Goal: Use online tool/utility: Utilize a website feature to perform a specific function

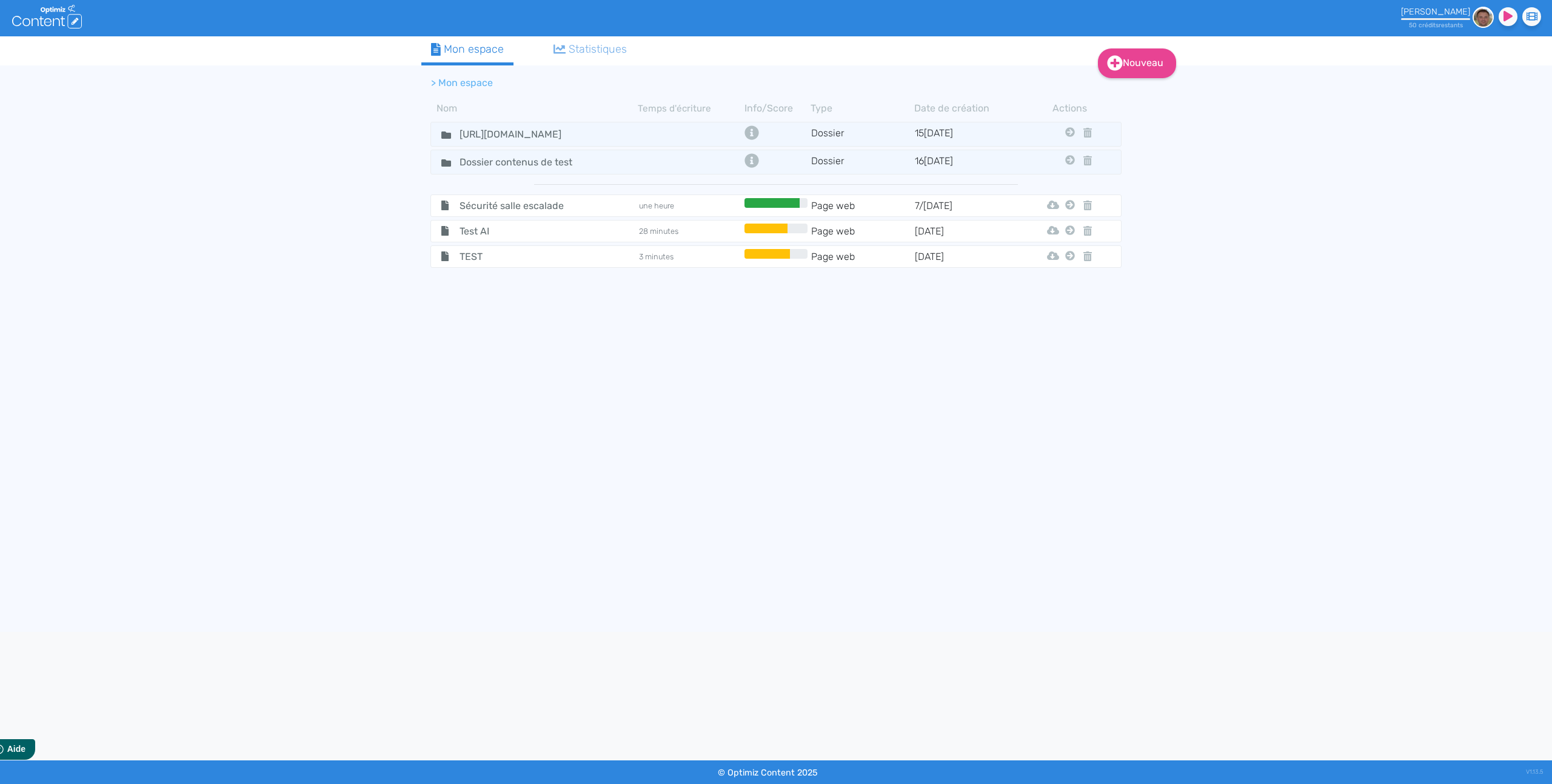
click at [308, 284] on div "Nouveau Contenu Dossier Mon espace Statistiques > Mon espace Nom Temps d'écritu…" at bounding box center [776, 335] width 1552 height 596
click at [469, 258] on span "TEST" at bounding box center [518, 257] width 136 height 15
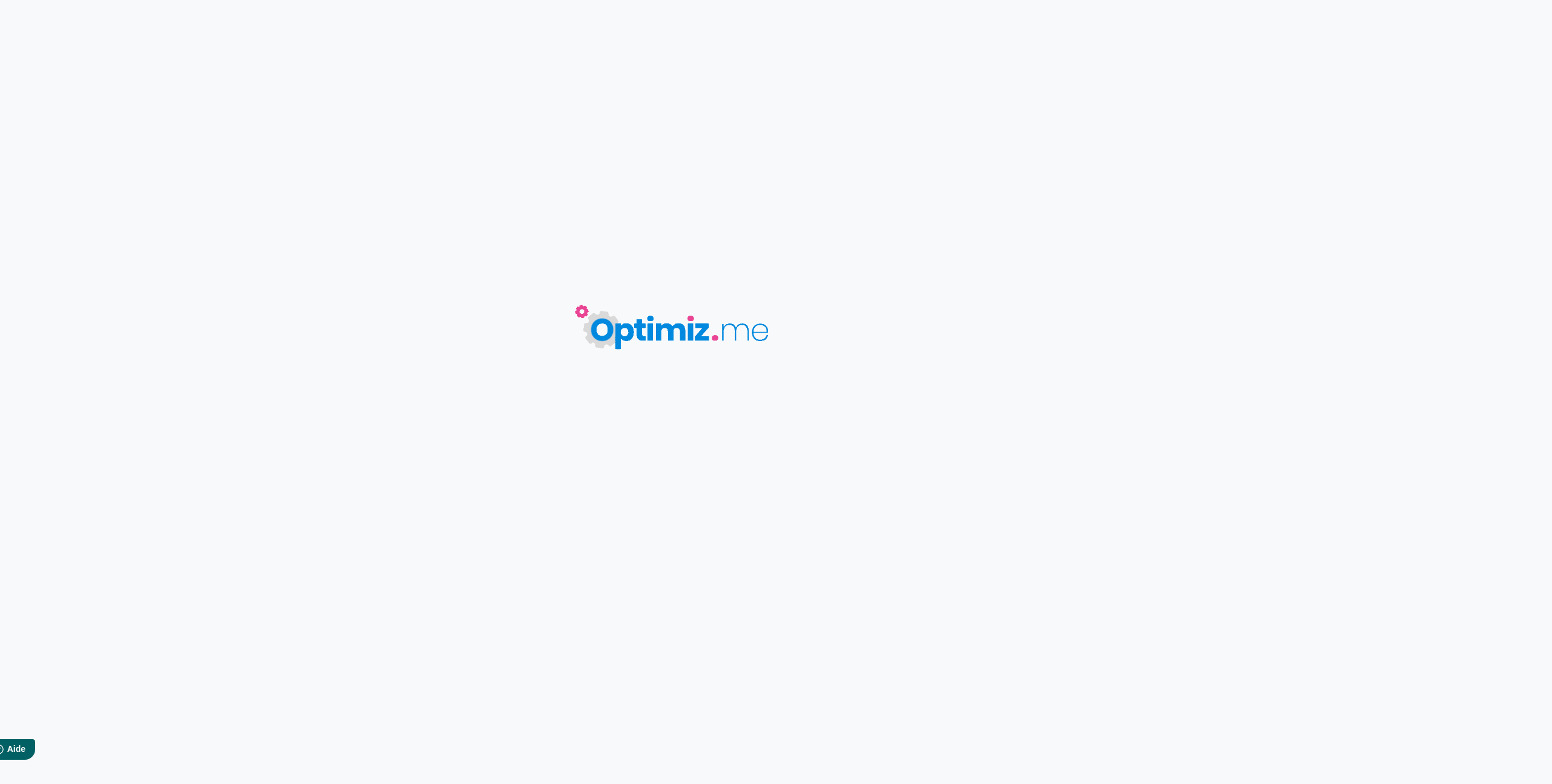
type input "TEST"
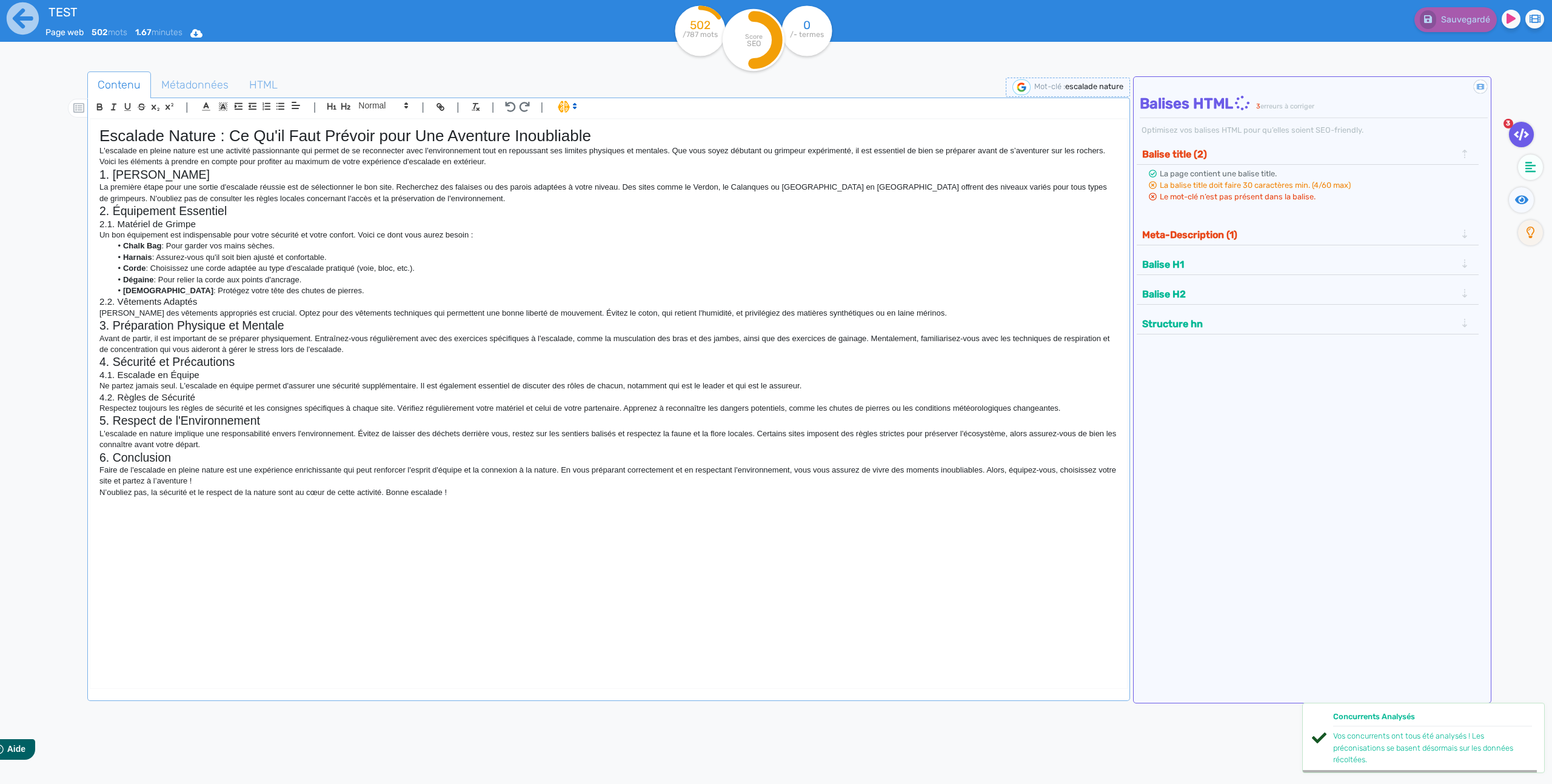
click at [548, 18] on div "TEST Page web 502 mots 1.67 minutes Html Pdf Word" at bounding box center [311, 30] width 621 height 60
click at [1538, 157] on fa-icon at bounding box center [1531, 167] width 25 height 25
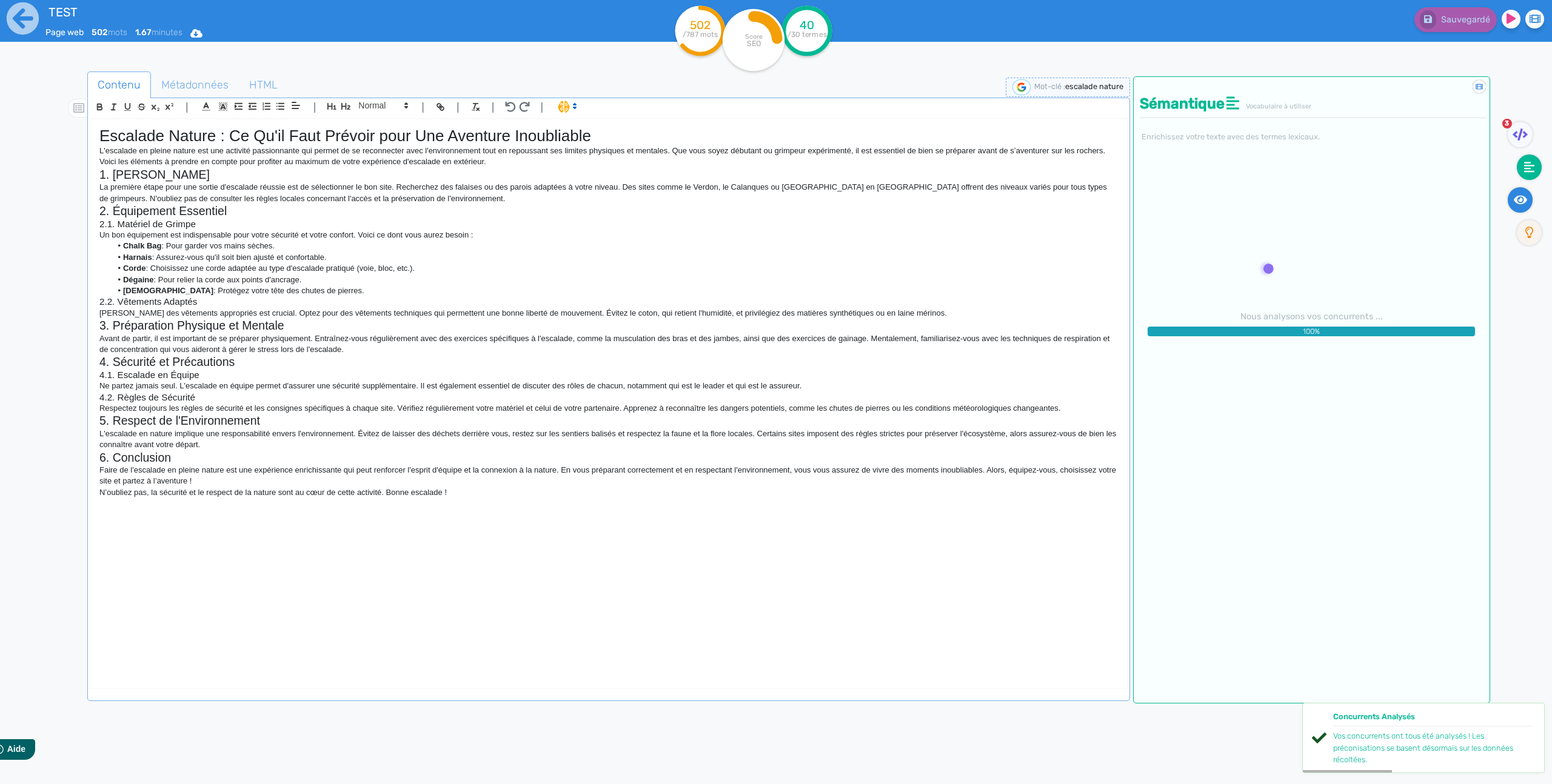
click at [1528, 195] on fa-icon at bounding box center [1520, 200] width 25 height 25
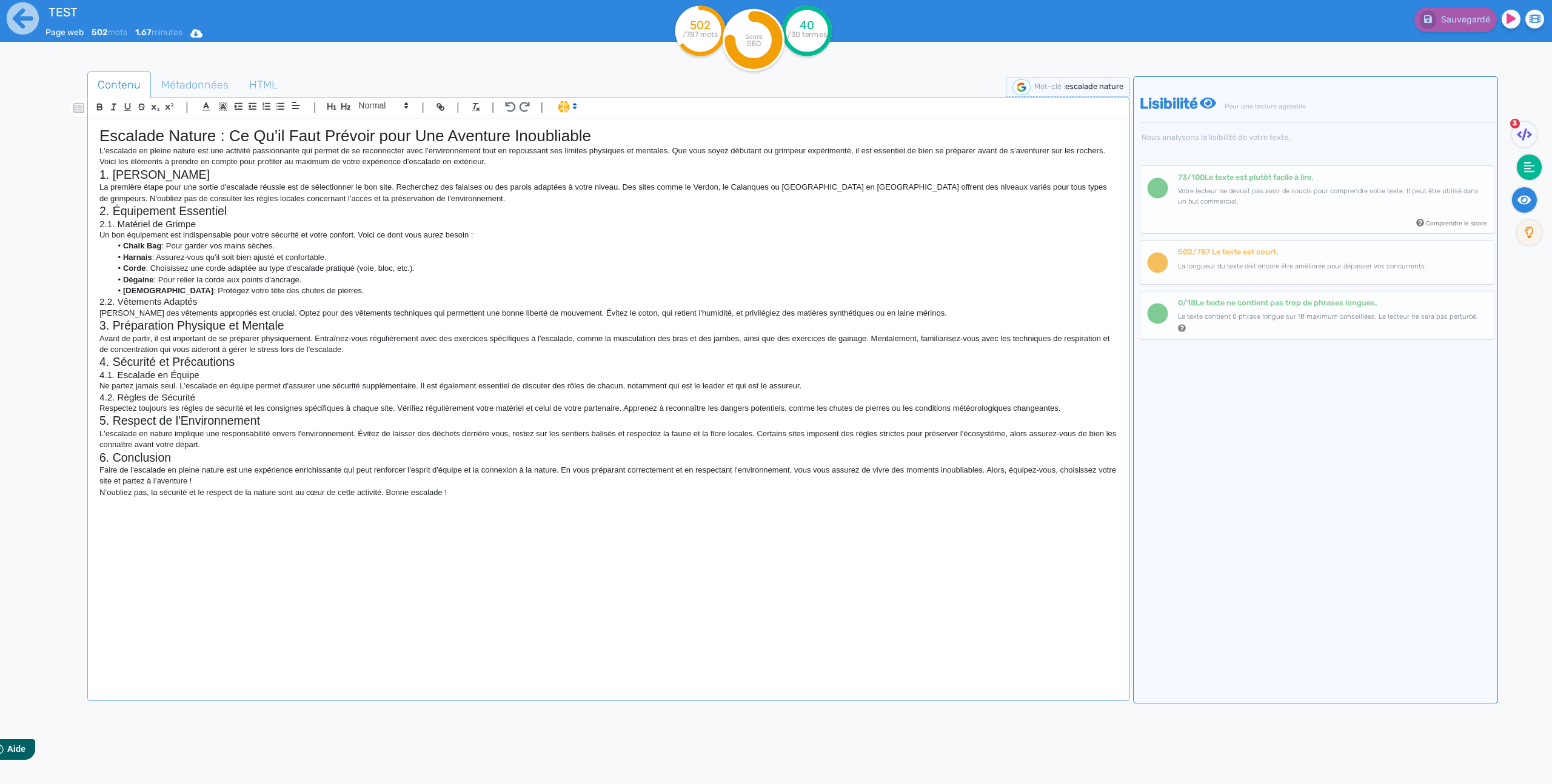
click at [1529, 174] on fa-icon at bounding box center [1530, 167] width 25 height 25
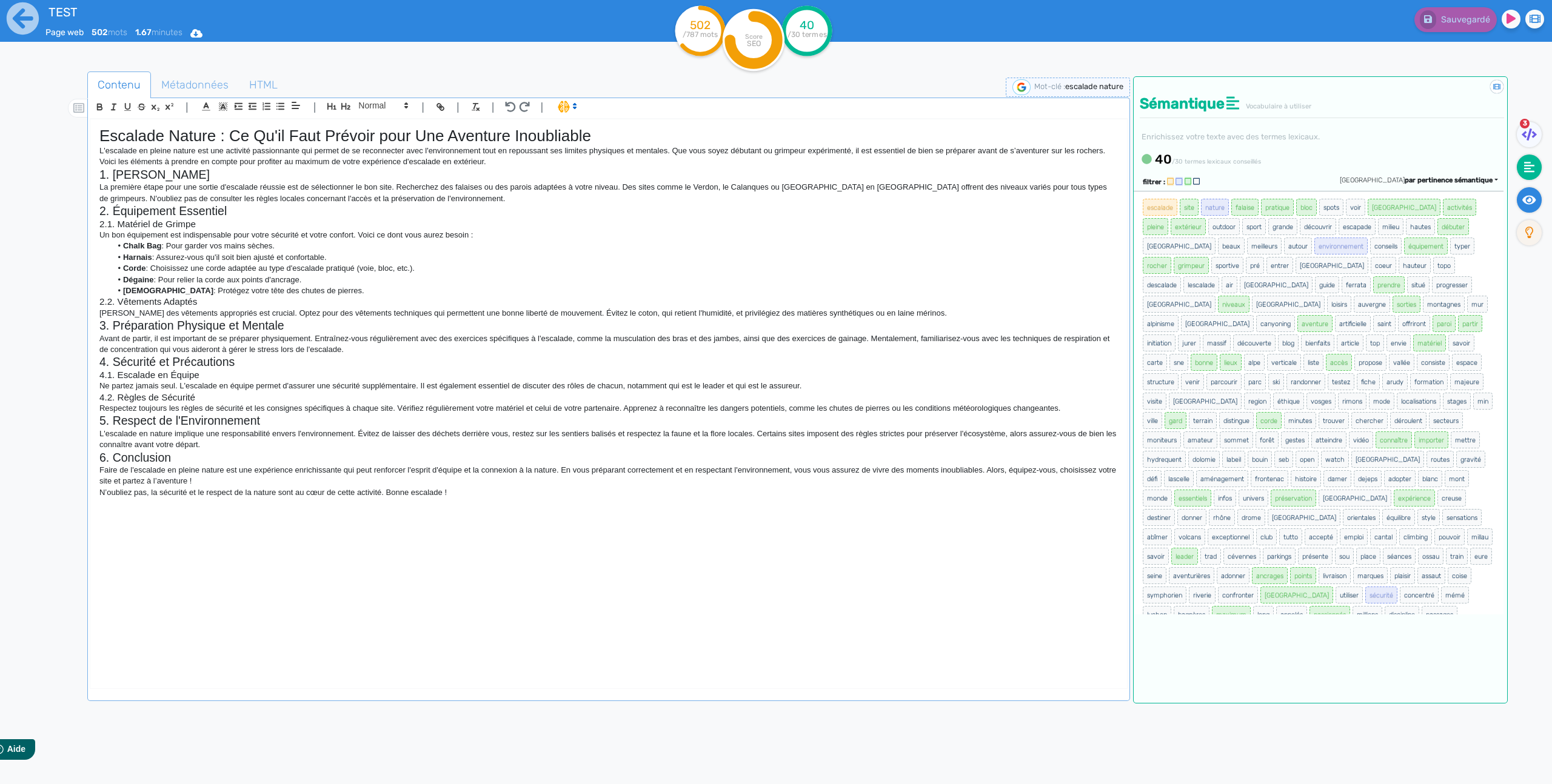
click at [1529, 190] on fa-icon at bounding box center [1530, 200] width 25 height 25
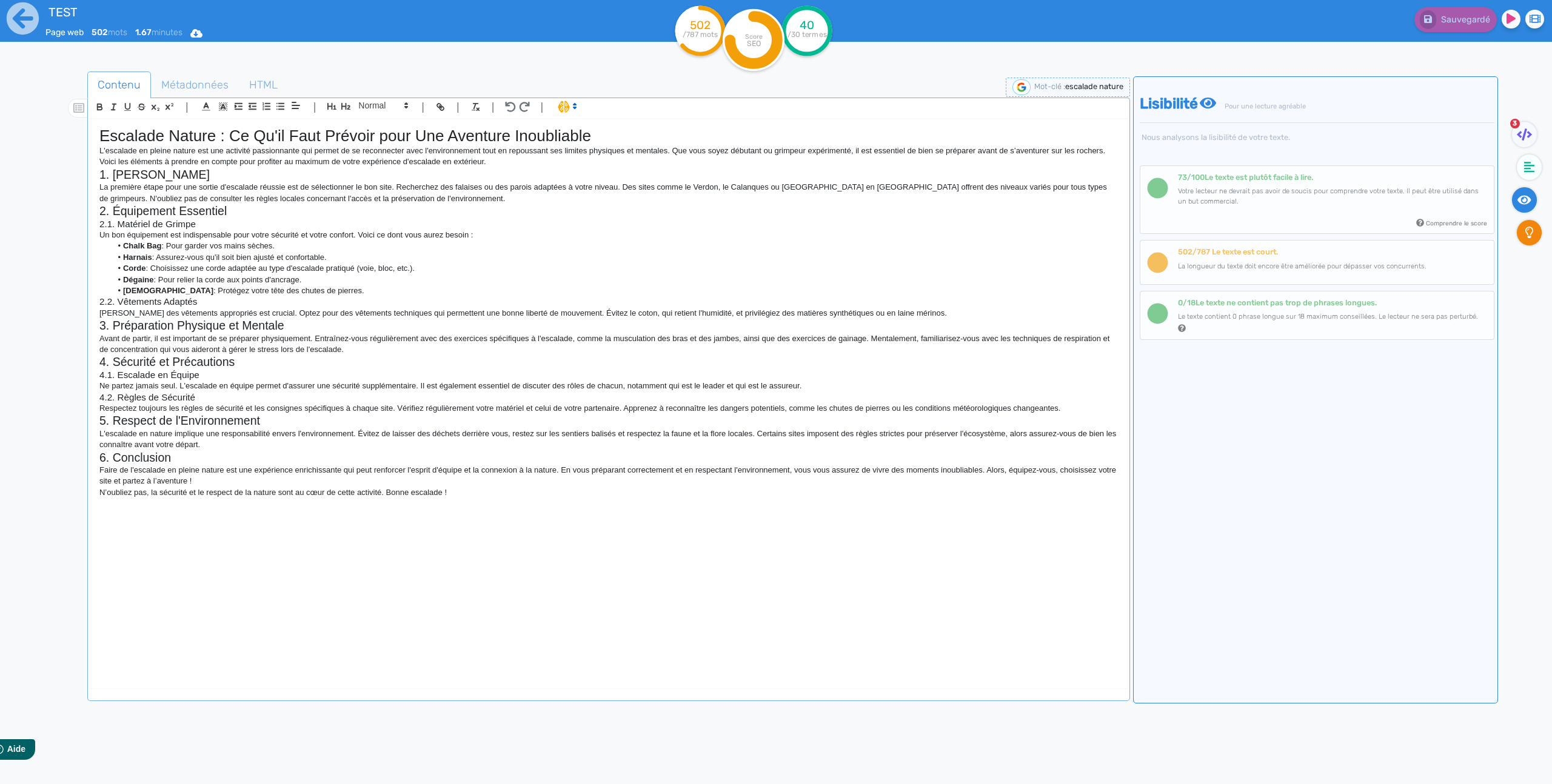
click at [1529, 231] on icon at bounding box center [1530, 232] width 9 height 13
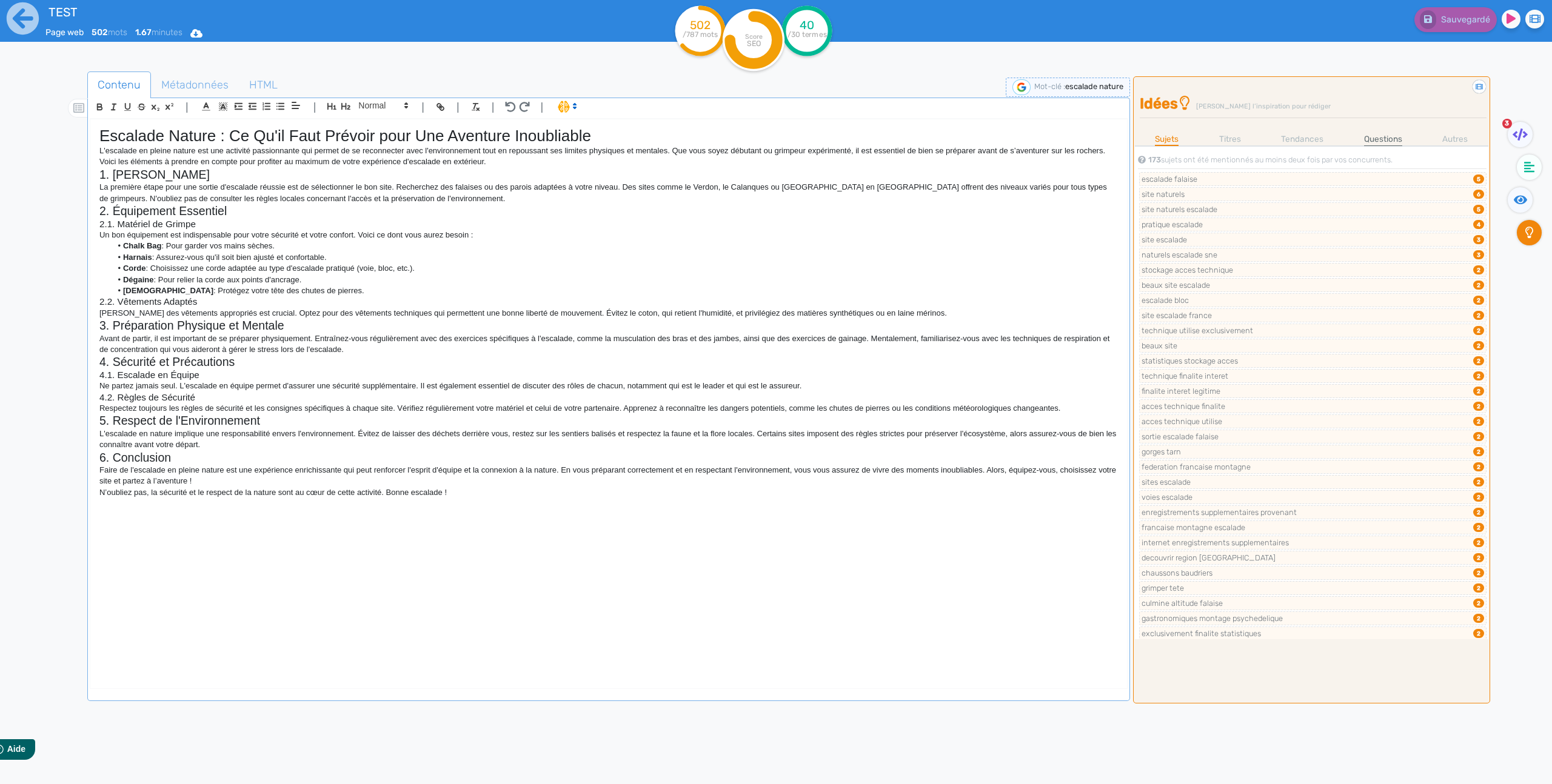
click at [1374, 139] on link "Questions" at bounding box center [1383, 139] width 39 height 13
click at [1456, 139] on link "Autres" at bounding box center [1456, 139] width 25 height 13
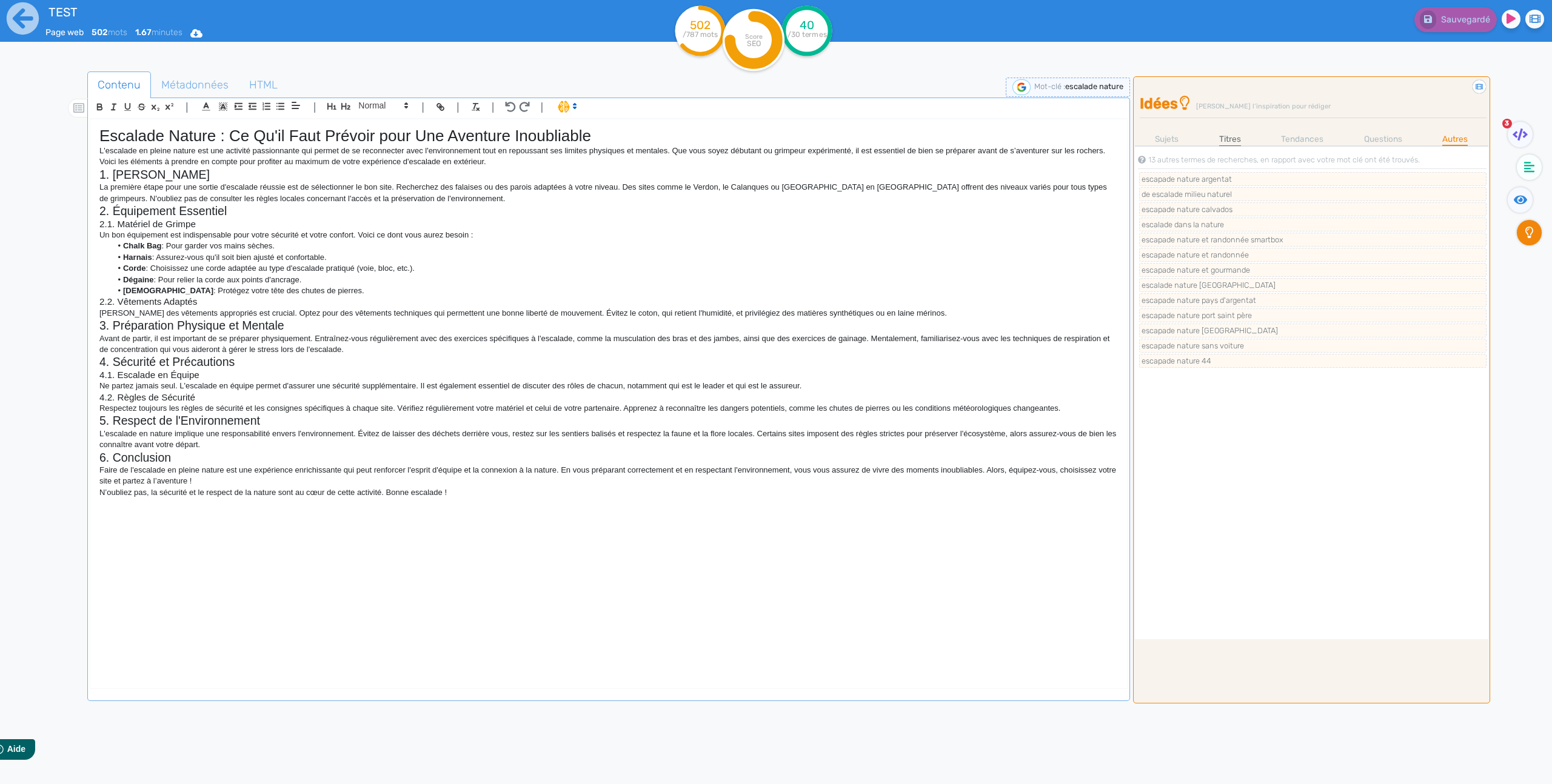
click at [1231, 135] on link "Titres" at bounding box center [1230, 139] width 22 height 13
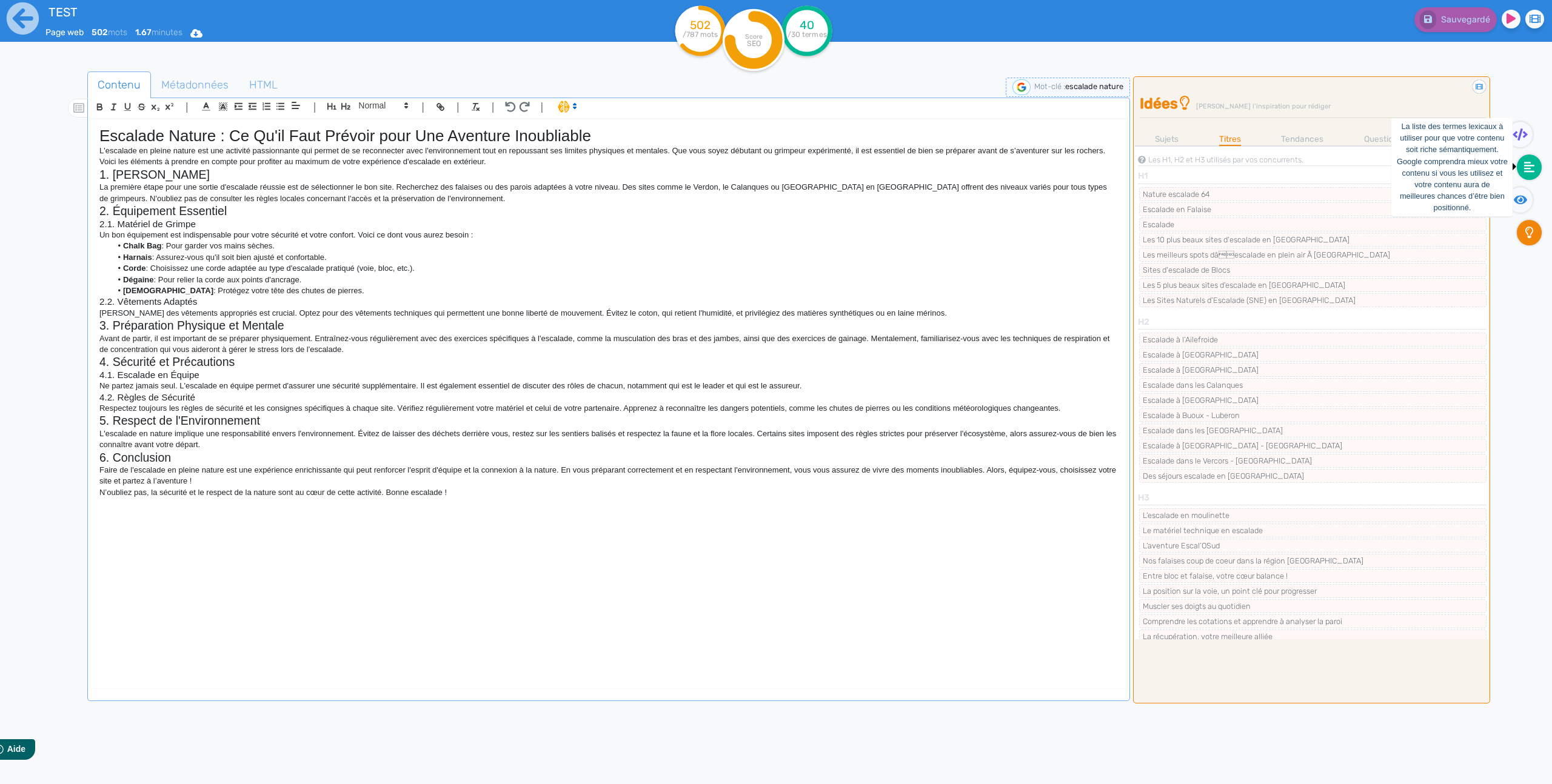
click at [1526, 178] on fa-icon at bounding box center [1530, 167] width 25 height 25
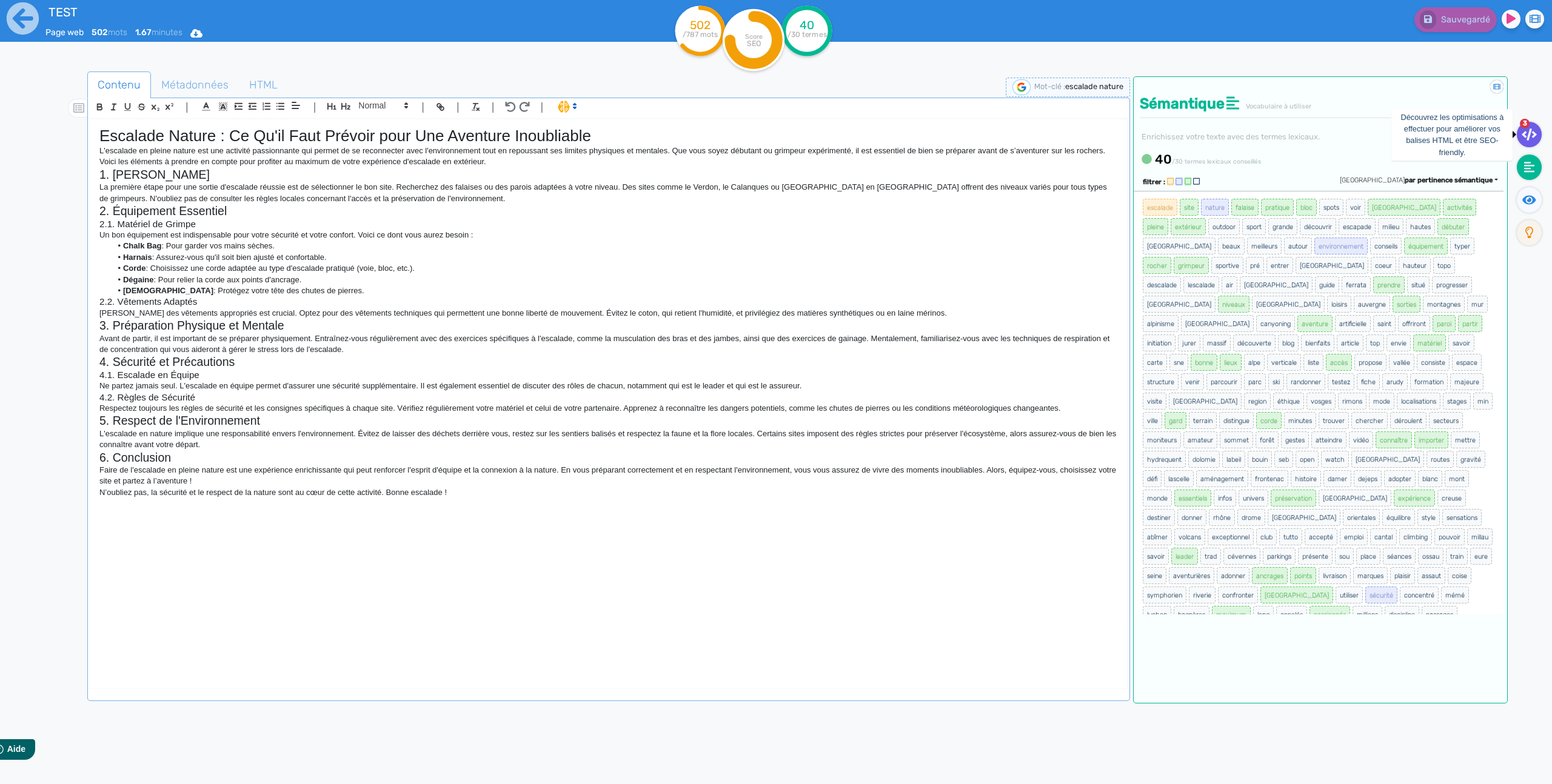
click at [1528, 134] on icon at bounding box center [1530, 134] width 15 height 13
